Goal: Go to known website: Go to known website

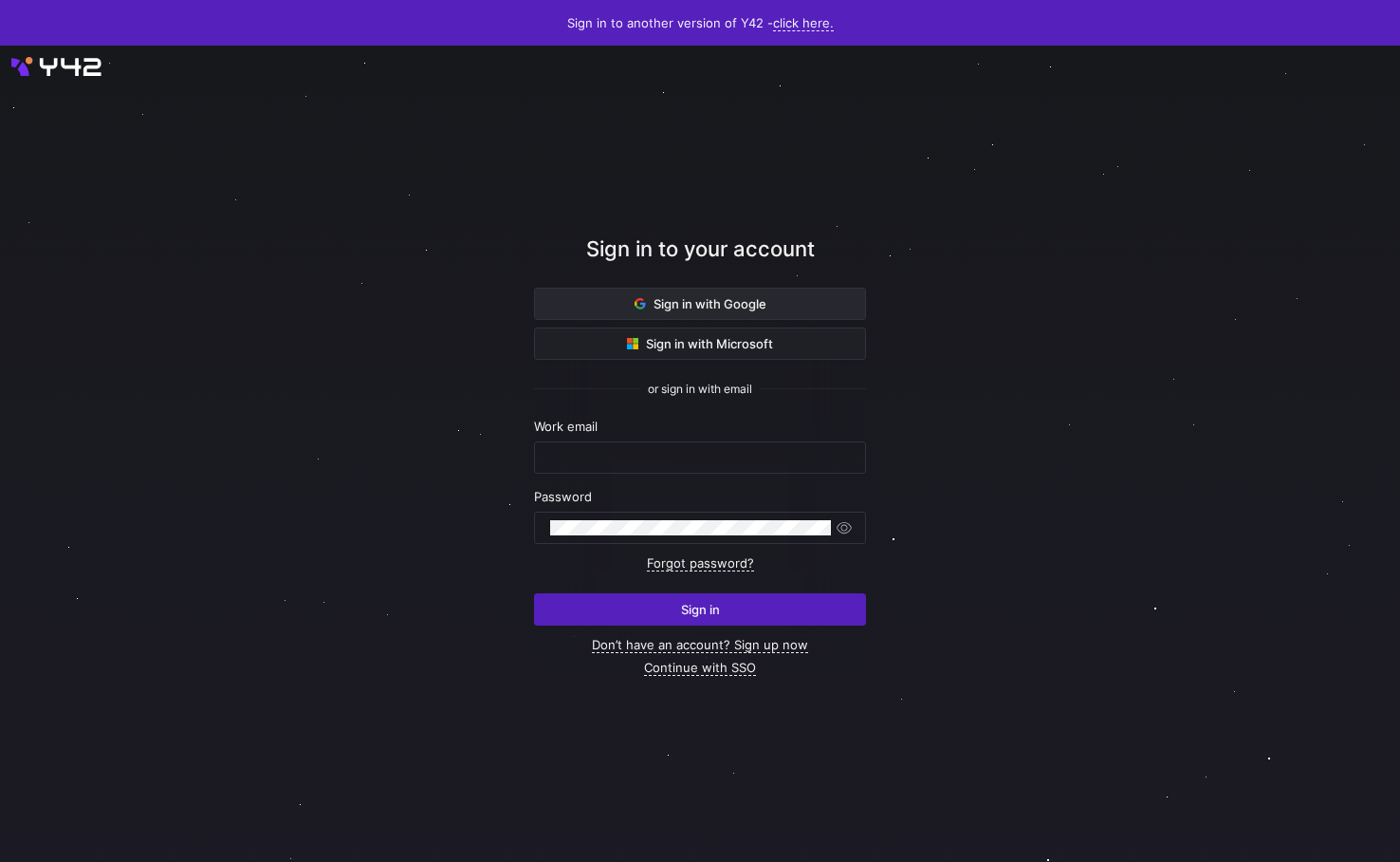
click at [703, 316] on span at bounding box center [699, 304] width 330 height 30
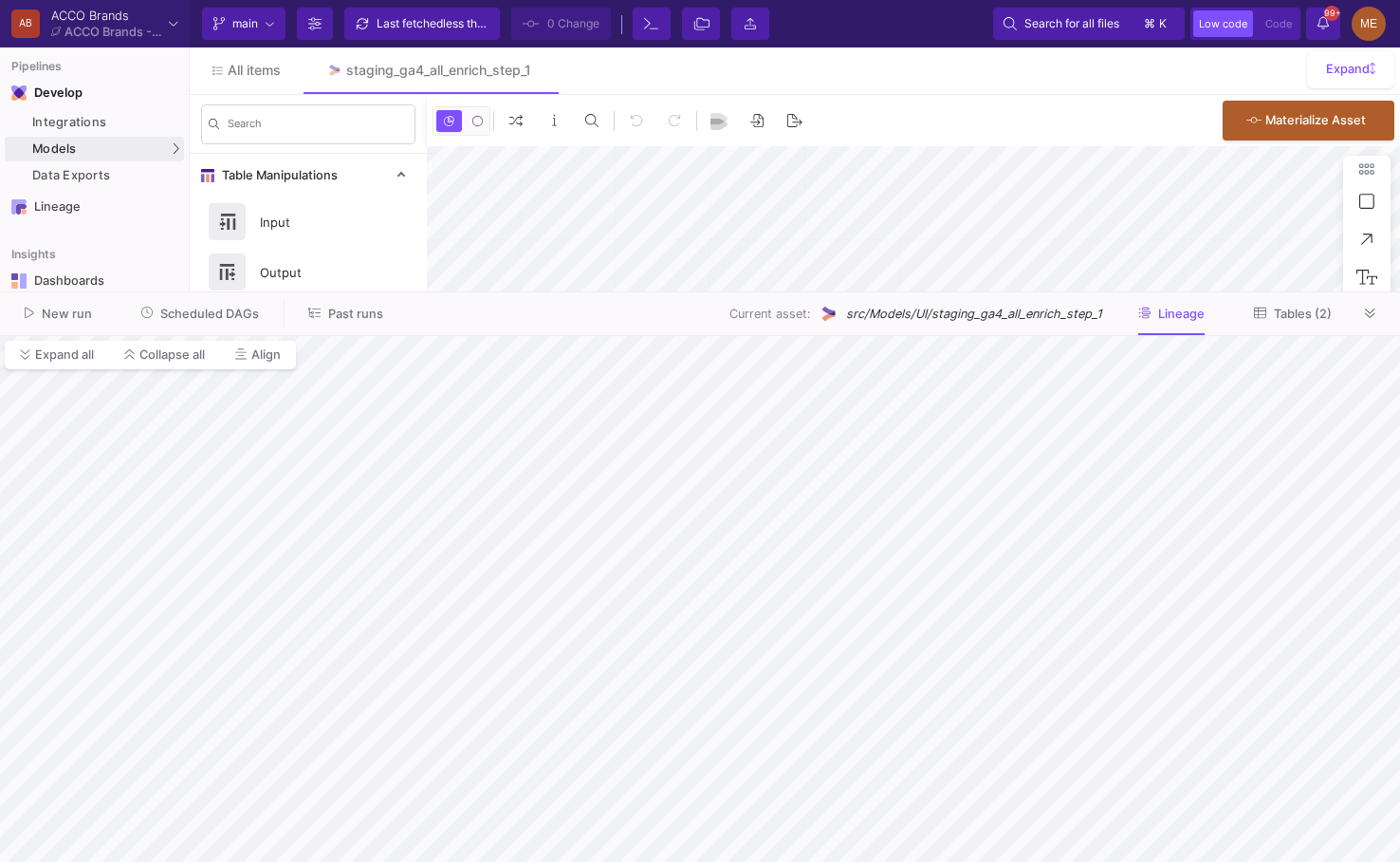
type input "-37"
